Goal: Task Accomplishment & Management: Manage account settings

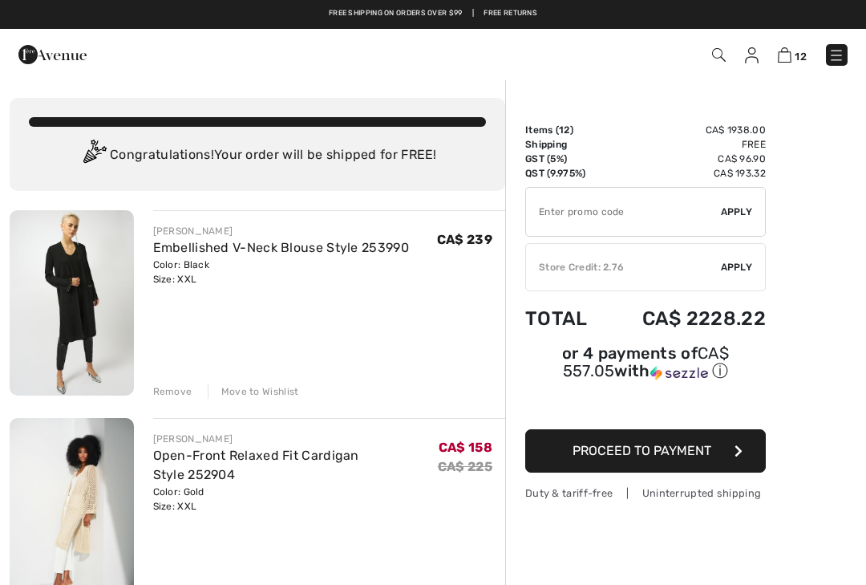
click at [750, 54] on img at bounding box center [752, 55] width 14 height 16
click at [757, 55] on img at bounding box center [752, 55] width 14 height 16
click at [749, 54] on img at bounding box center [752, 55] width 14 height 16
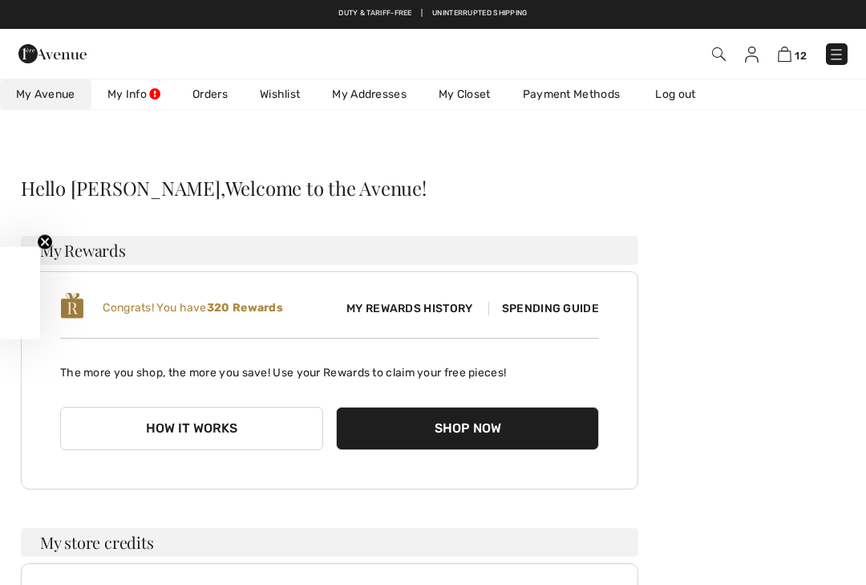
checkbox input "true"
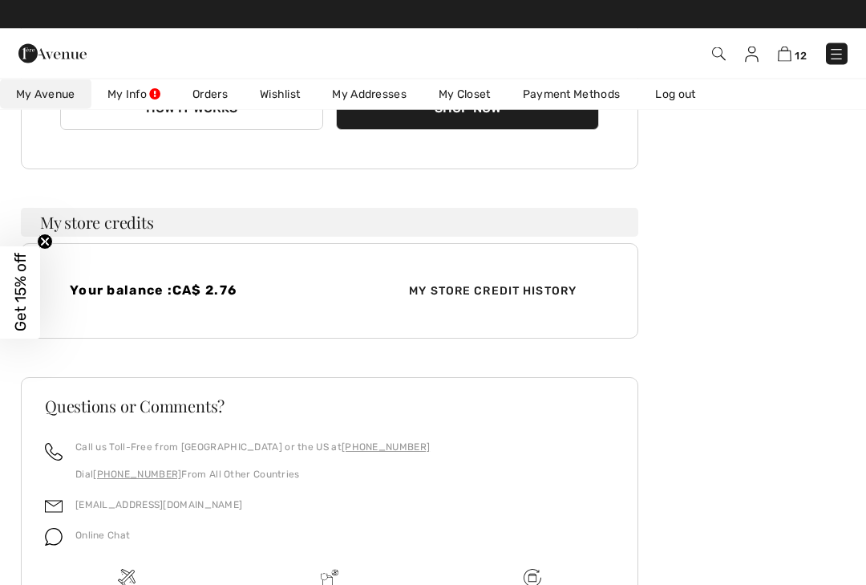
scroll to position [320, 0]
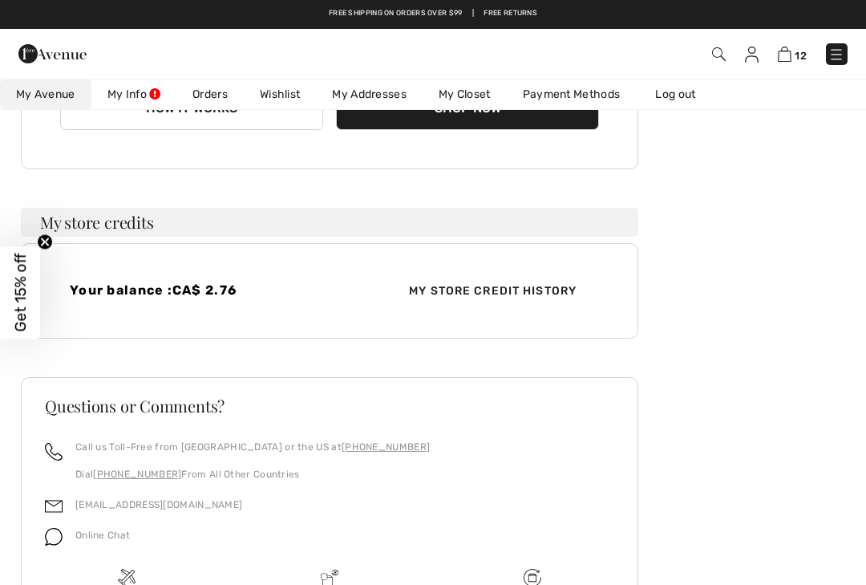
click at [518, 296] on span "My Store Credit History" at bounding box center [492, 290] width 193 height 17
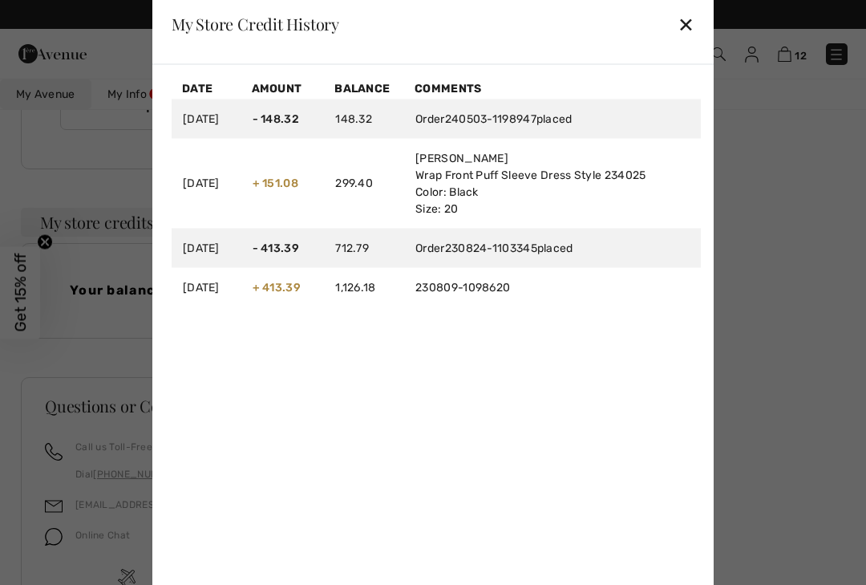
click at [775, 465] on div at bounding box center [433, 292] width 866 height 585
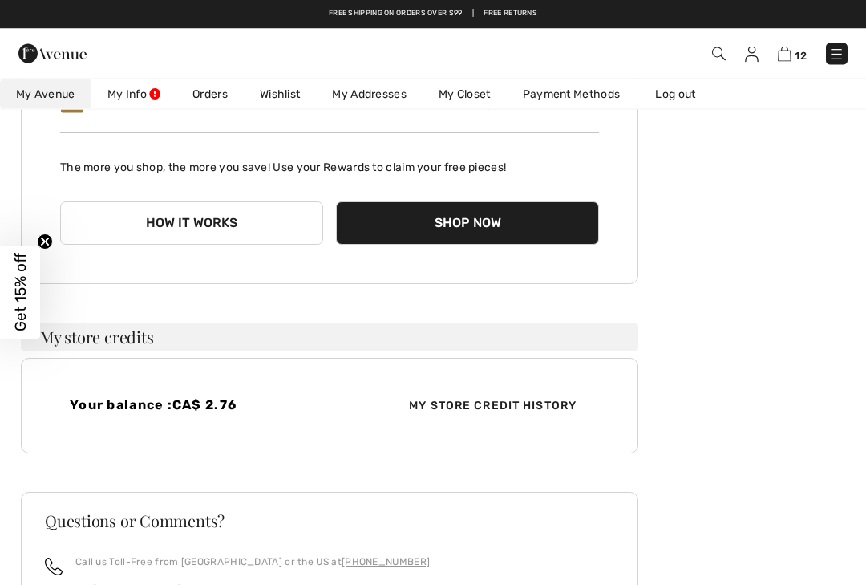
click at [612, 96] on link "Payment Methods" at bounding box center [572, 94] width 130 height 30
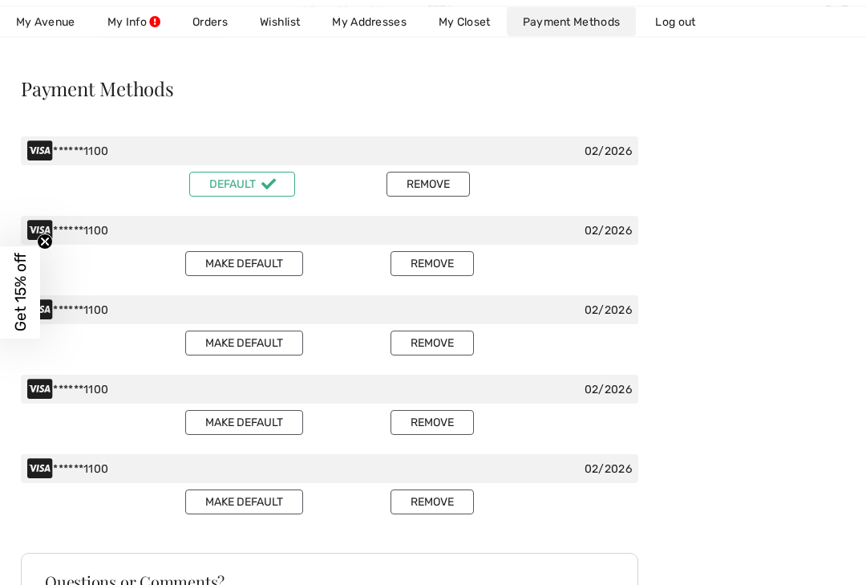
scroll to position [100, 0]
click at [452, 181] on button "Remove" at bounding box center [428, 183] width 83 height 25
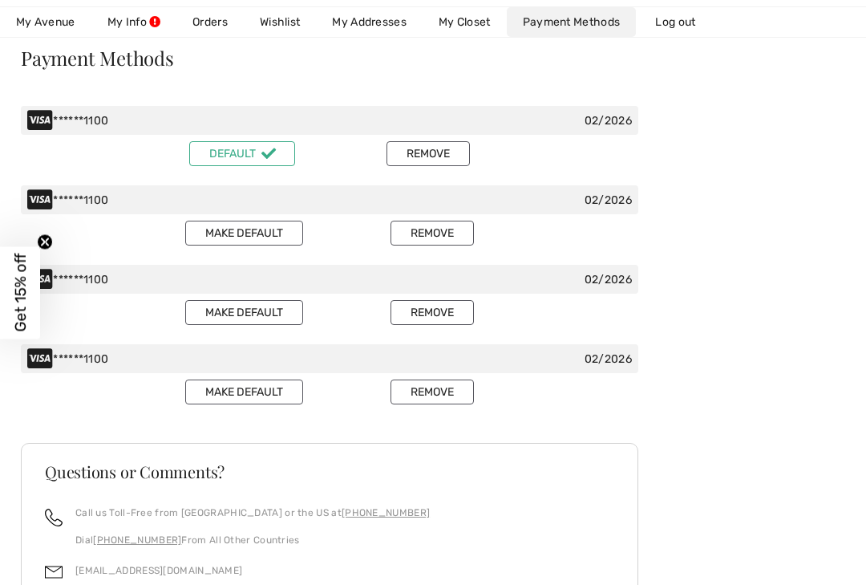
click at [440, 159] on button "Remove" at bounding box center [428, 153] width 83 height 25
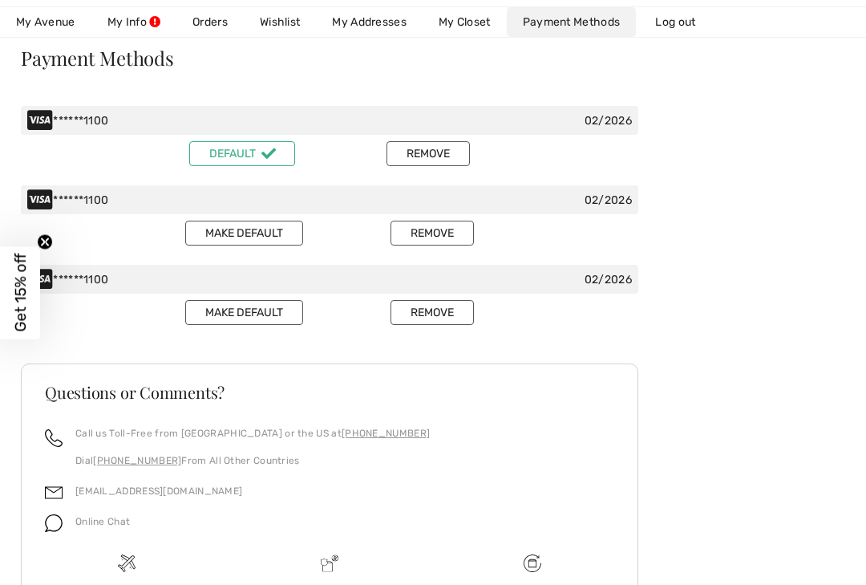
click at [448, 158] on button "Remove" at bounding box center [428, 153] width 83 height 25
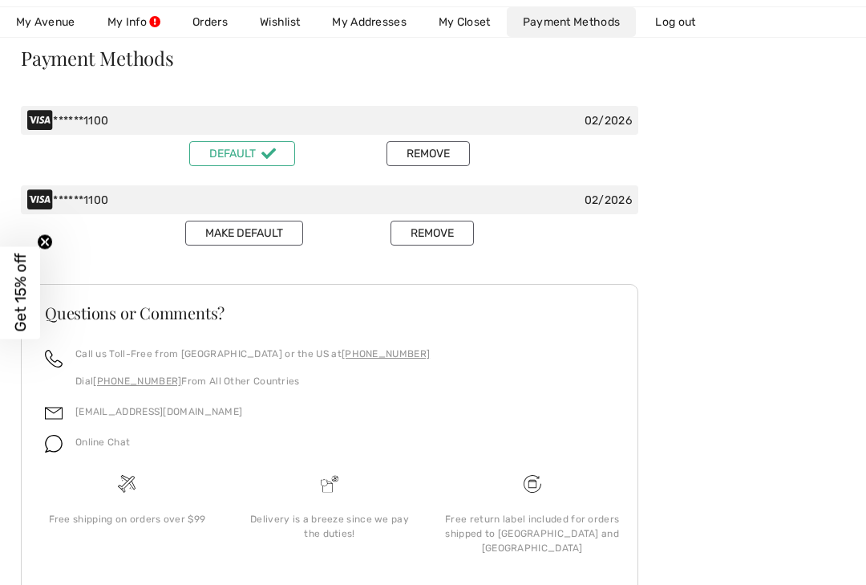
click at [457, 152] on button "Remove" at bounding box center [428, 153] width 83 height 25
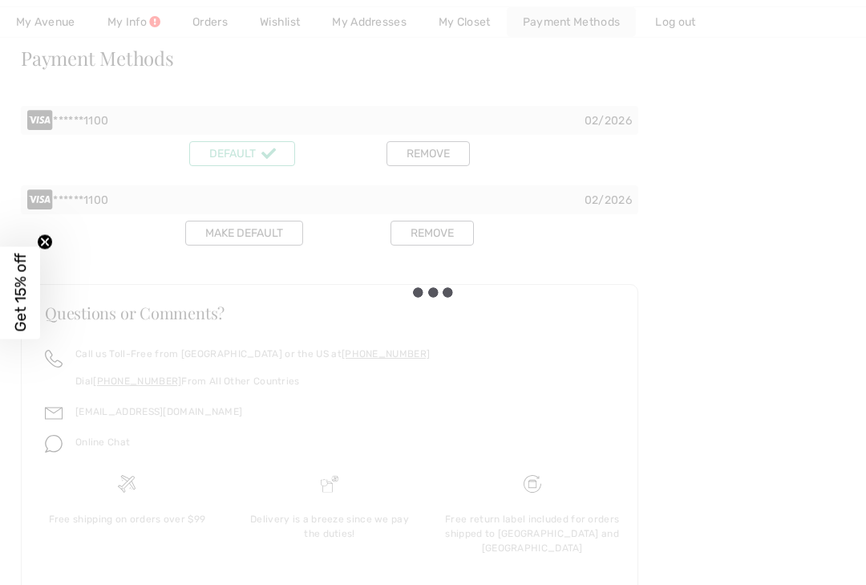
scroll to position [87, 0]
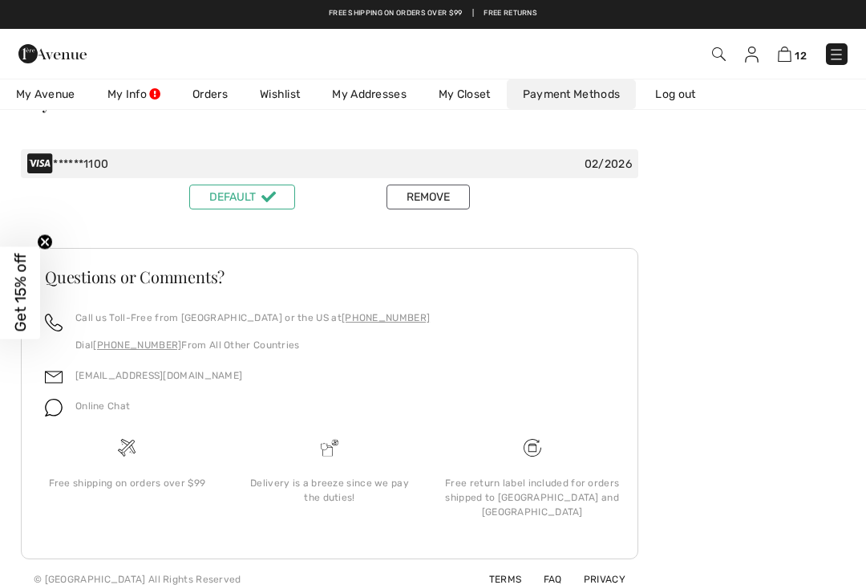
click at [448, 192] on button "Remove" at bounding box center [428, 197] width 83 height 25
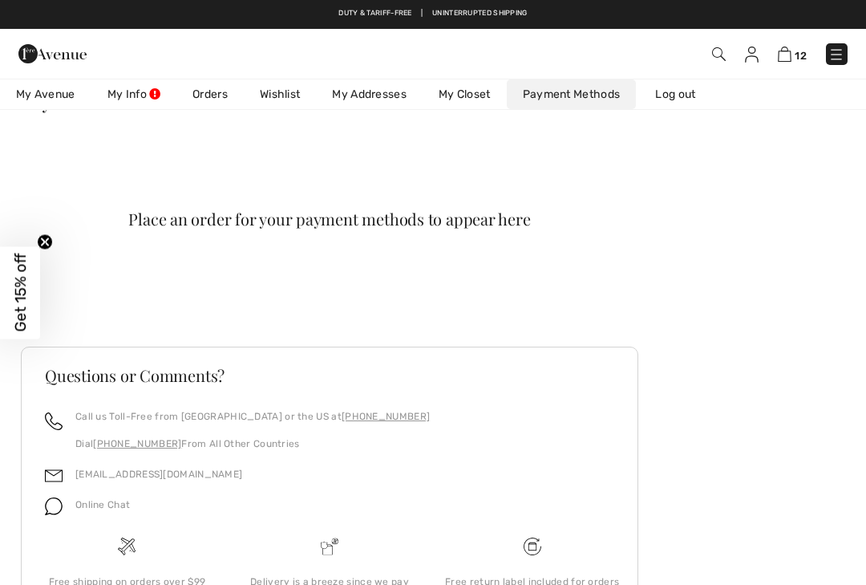
click at [384, 85] on link "My Addresses" at bounding box center [369, 94] width 107 height 30
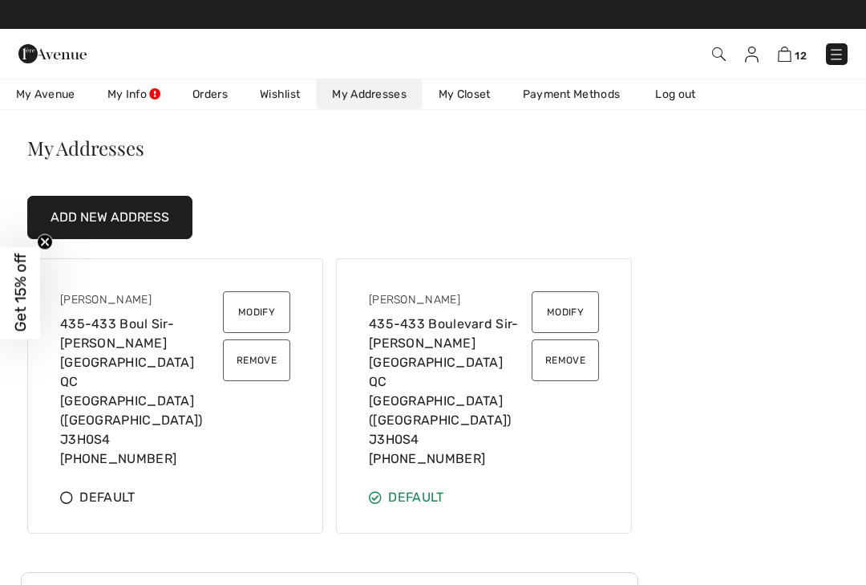
scroll to position [0, 0]
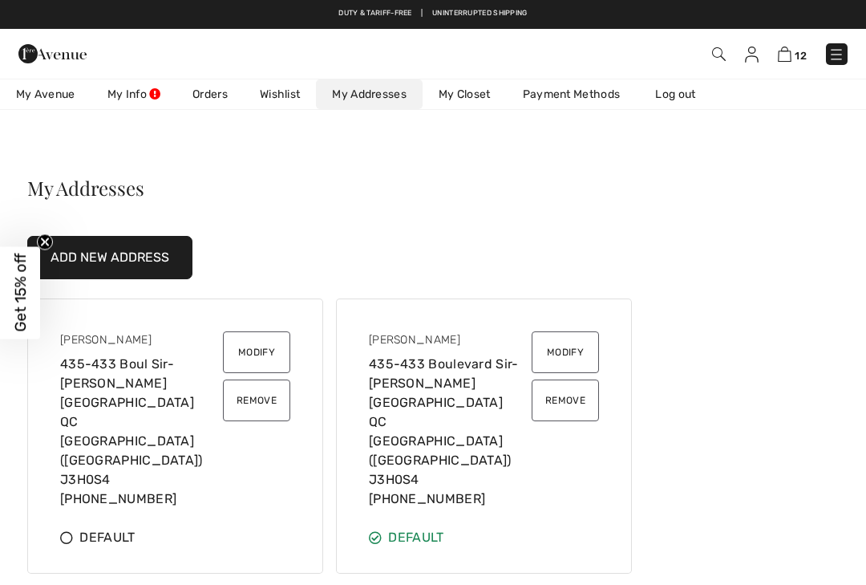
click at [159, 98] on link "My Info" at bounding box center [133, 94] width 85 height 30
